Goal: Information Seeking & Learning: Learn about a topic

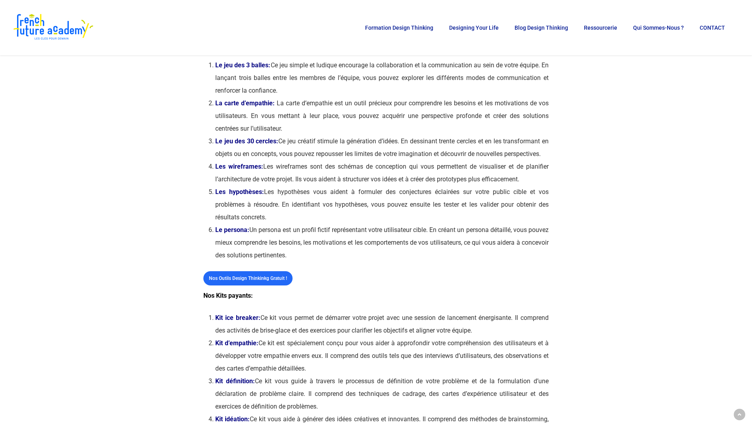
scroll to position [198, 0]
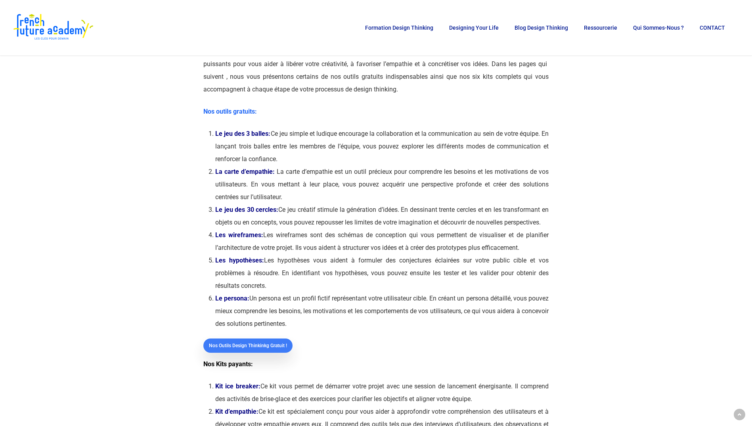
click at [256, 350] on span "Nos outils Design Thinkinkg gratuit !" at bounding box center [248, 346] width 78 height 8
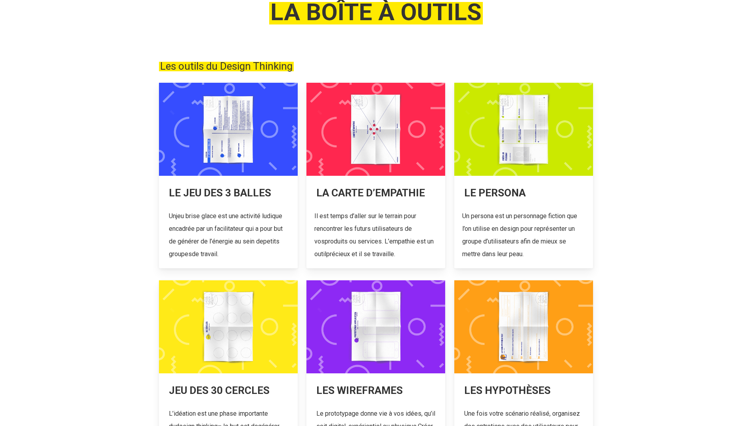
scroll to position [119, 0]
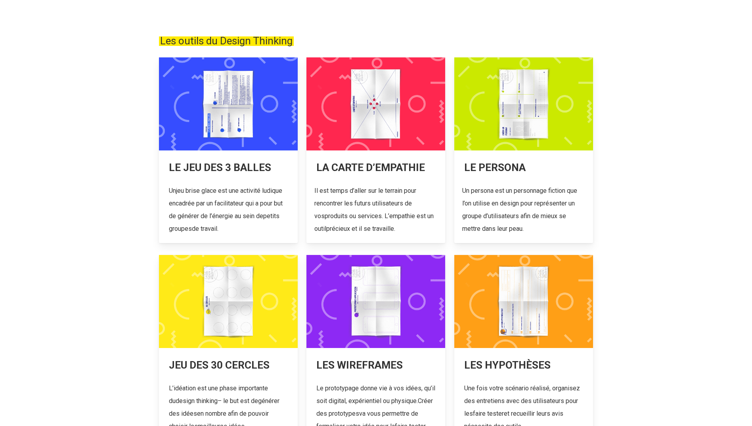
click at [216, 148] on link at bounding box center [228, 150] width 139 height 186
click at [375, 136] on link at bounding box center [375, 150] width 139 height 186
click at [491, 173] on link at bounding box center [523, 150] width 139 height 186
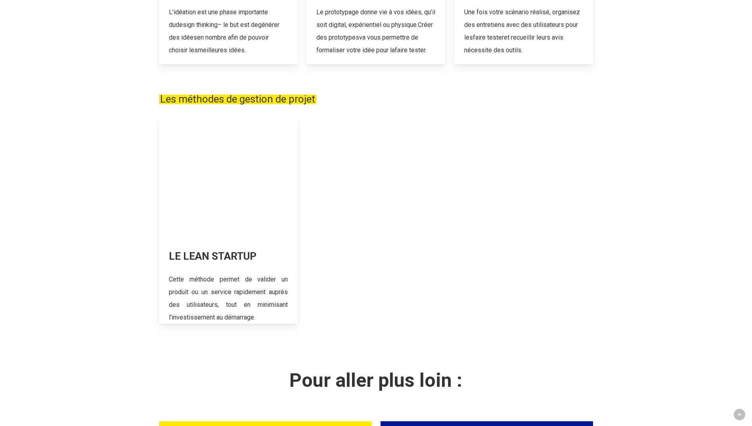
scroll to position [515, 0]
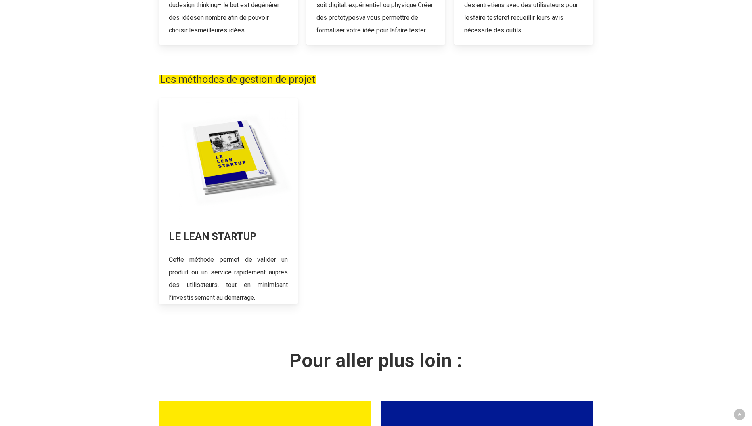
click at [262, 188] on link at bounding box center [228, 201] width 139 height 206
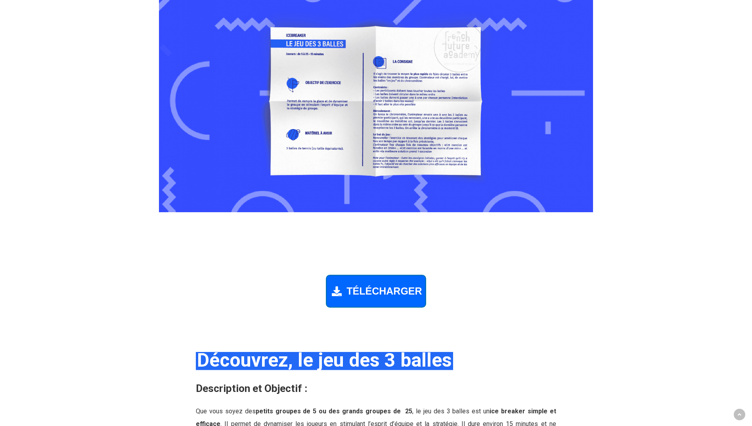
scroll to position [594, 0]
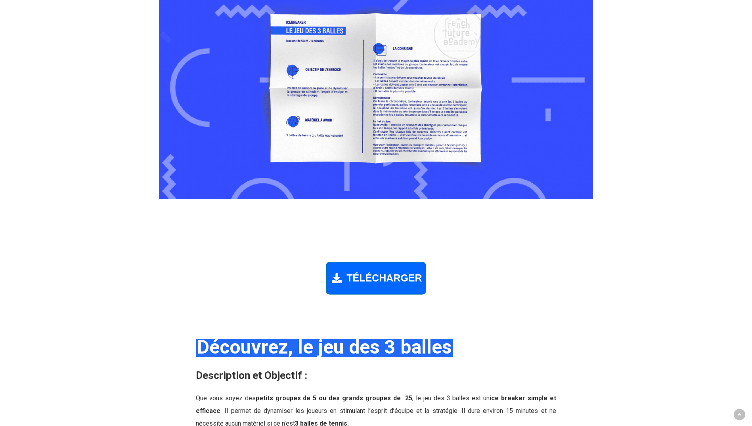
click at [376, 109] on img at bounding box center [376, 80] width 434 height 239
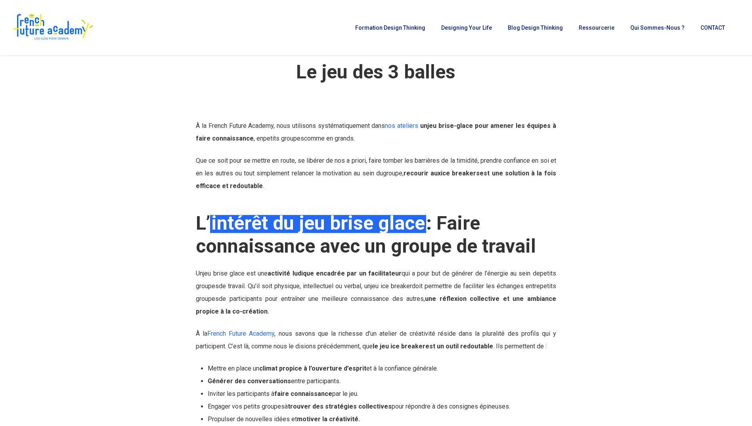
scroll to position [0, 0]
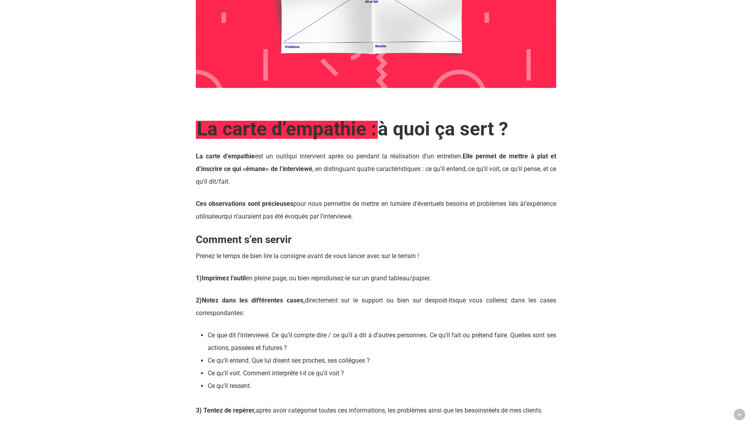
scroll to position [674, 0]
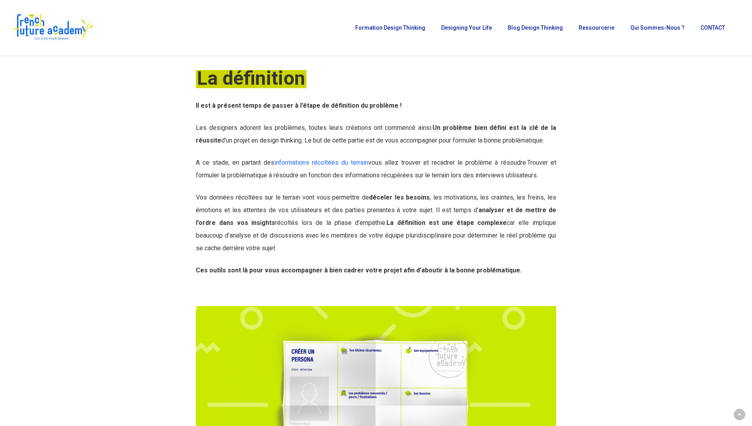
scroll to position [119, 0]
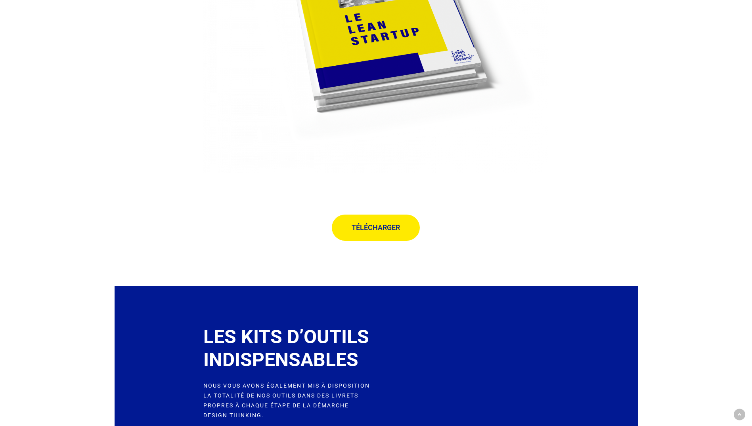
scroll to position [1110, 0]
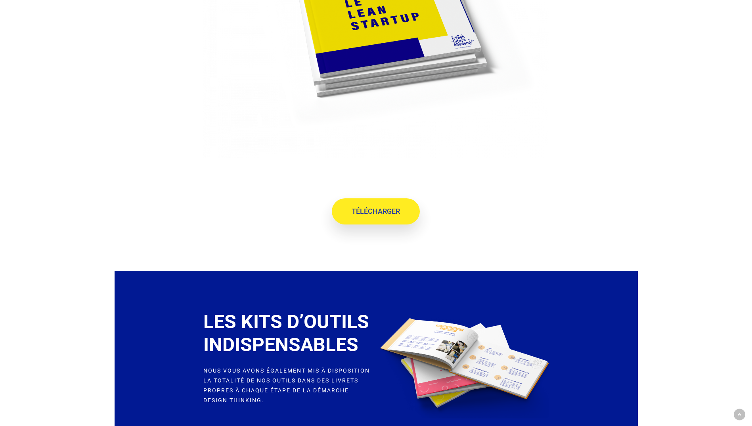
click at [344, 210] on link "TÉLÉCHARGER" at bounding box center [376, 212] width 88 height 26
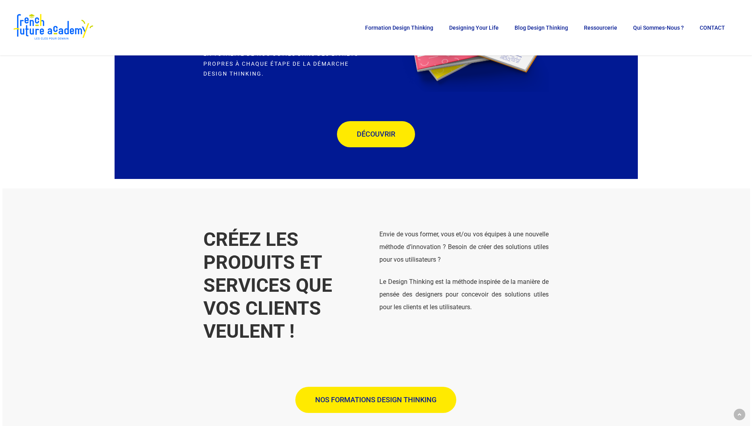
scroll to position [1427, 0]
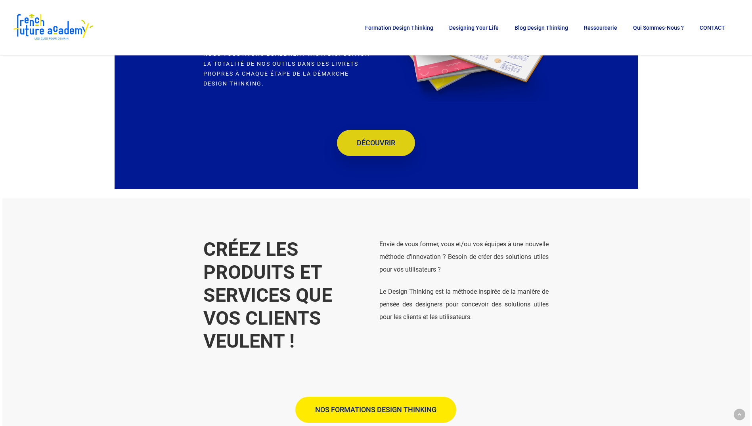
click at [387, 141] on span "DÉCOUVRIR" at bounding box center [376, 143] width 38 height 8
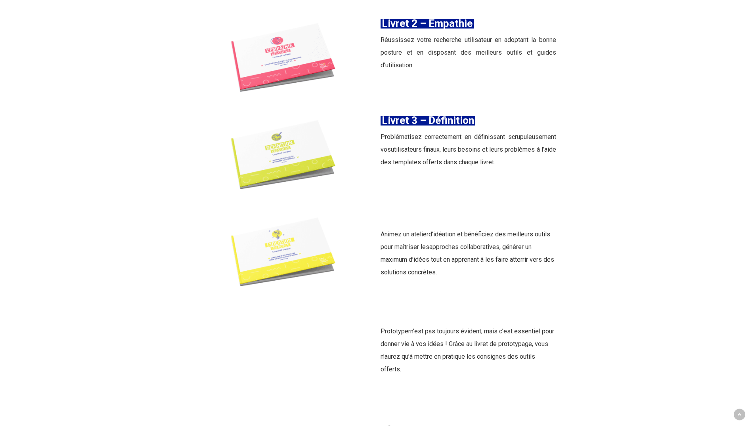
scroll to position [1229, 0]
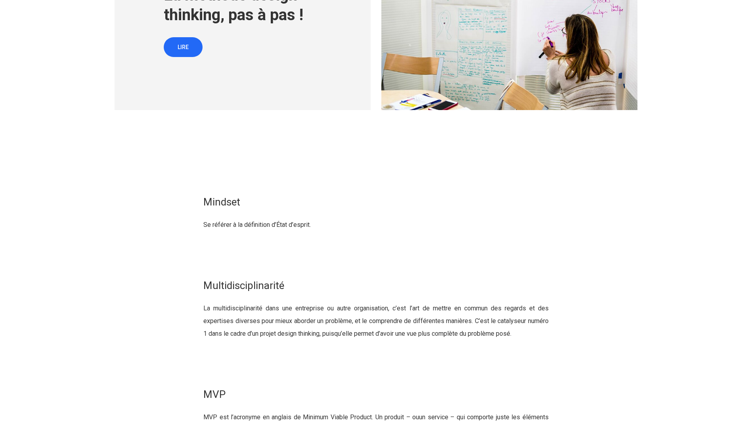
scroll to position [9386, 0]
